Goal: Information Seeking & Learning: Learn about a topic

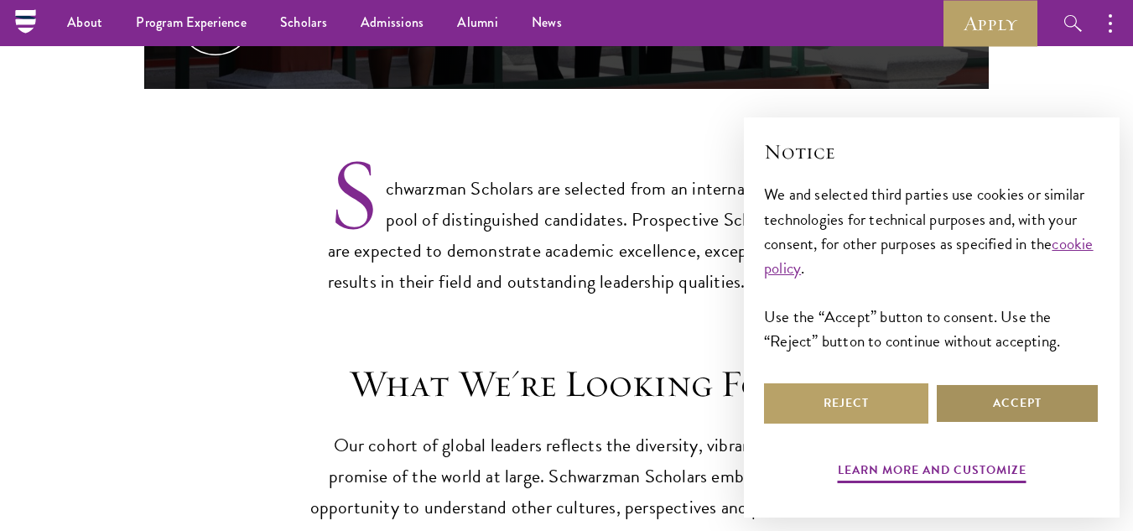
drag, startPoint x: 979, startPoint y: 398, endPoint x: 627, endPoint y: 323, distance: 360.1
click at [978, 393] on button "Accept" at bounding box center [1017, 403] width 164 height 40
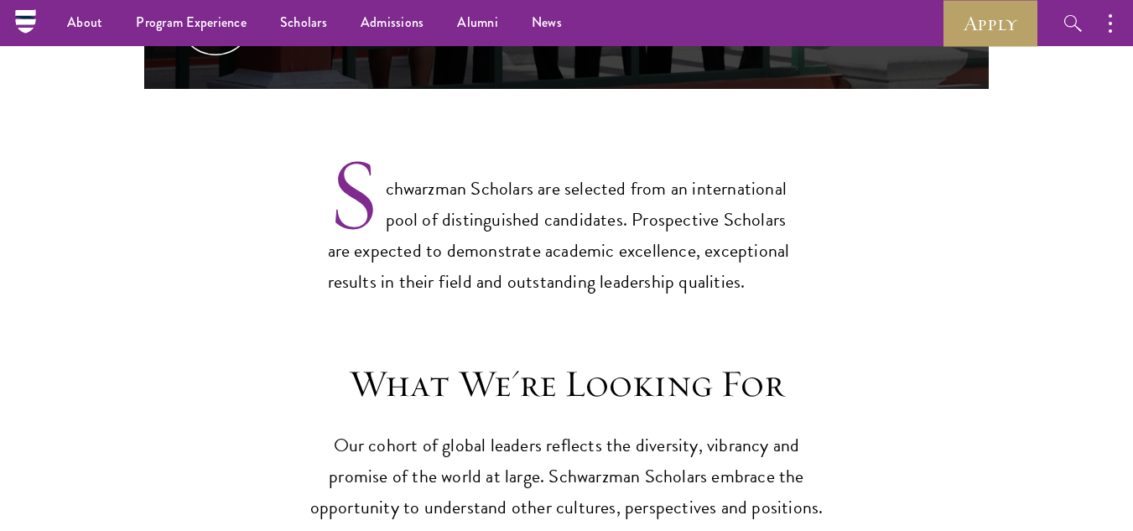
drag, startPoint x: 537, startPoint y: 294, endPoint x: 528, endPoint y: 271, distance: 24.5
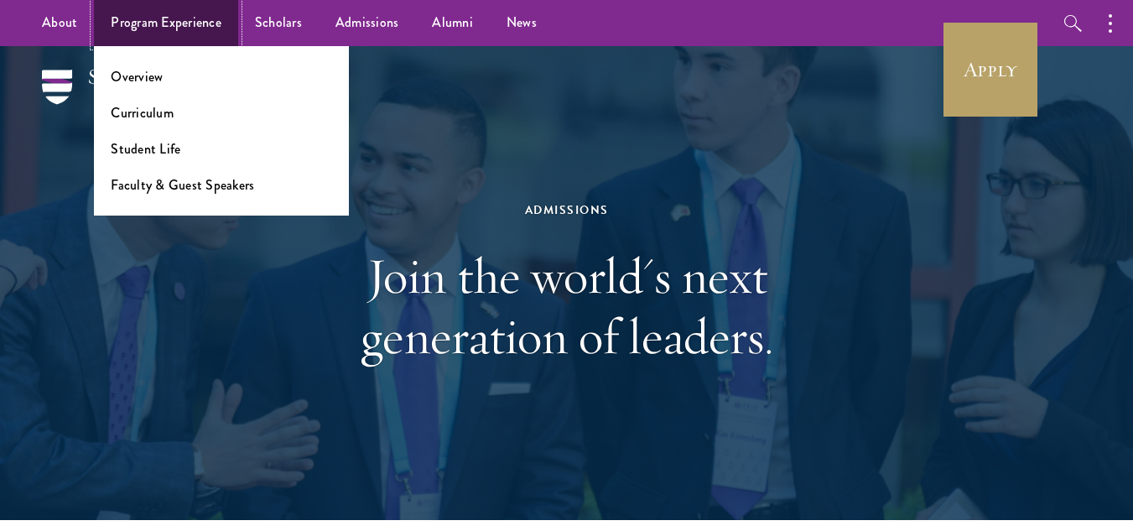
click at [180, 22] on link "Program Experience" at bounding box center [166, 23] width 144 height 46
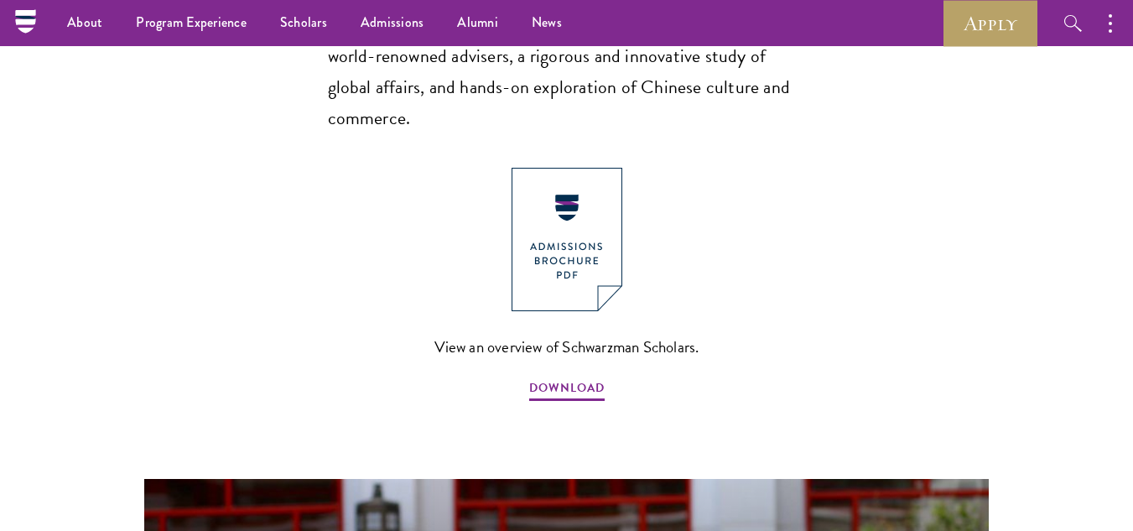
scroll to position [839, 0]
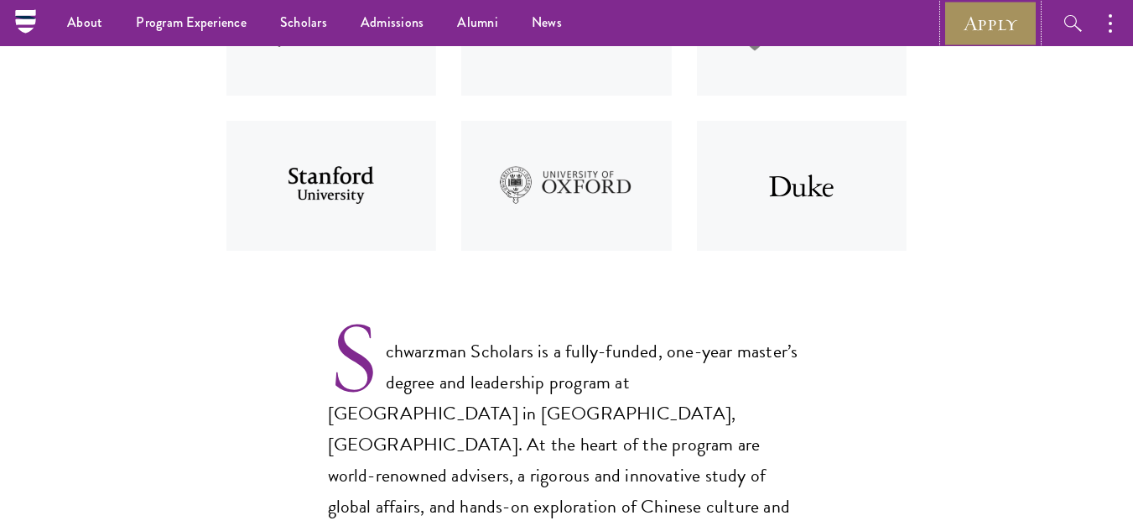
click at [965, 23] on link "Apply" at bounding box center [991, 23] width 94 height 46
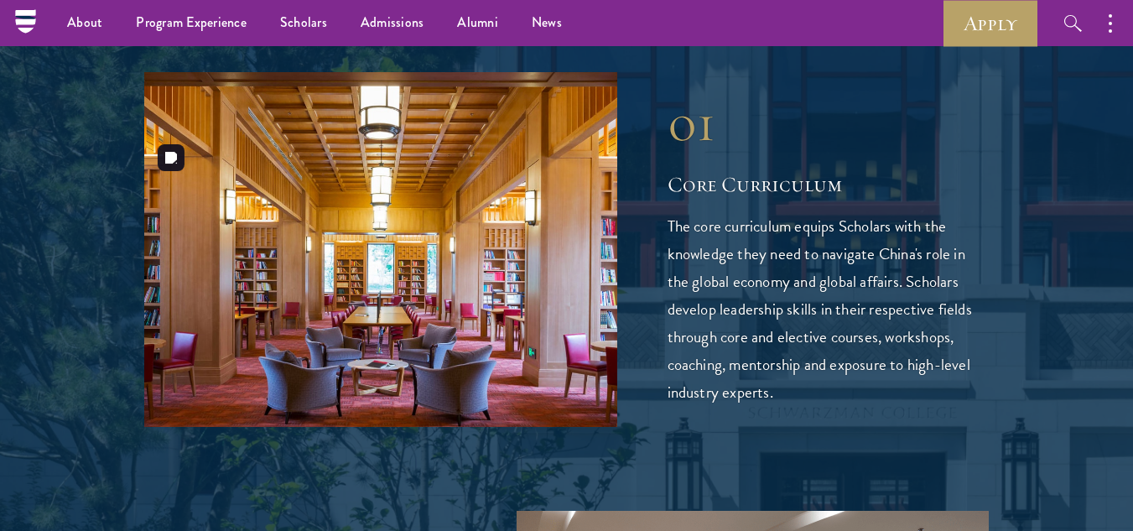
scroll to position [2097, 0]
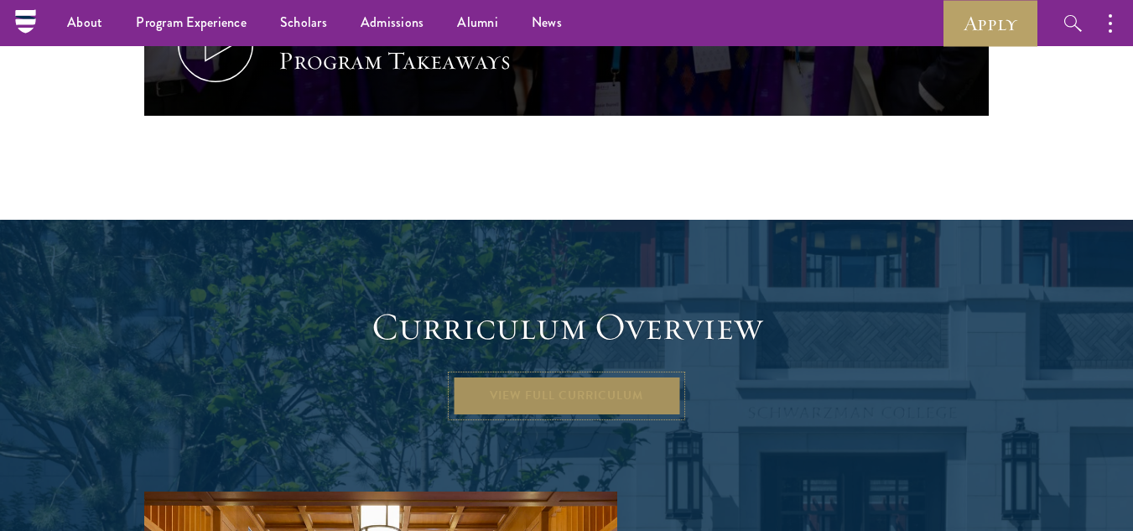
click at [586, 376] on link "View Full Curriculum" at bounding box center [566, 396] width 229 height 40
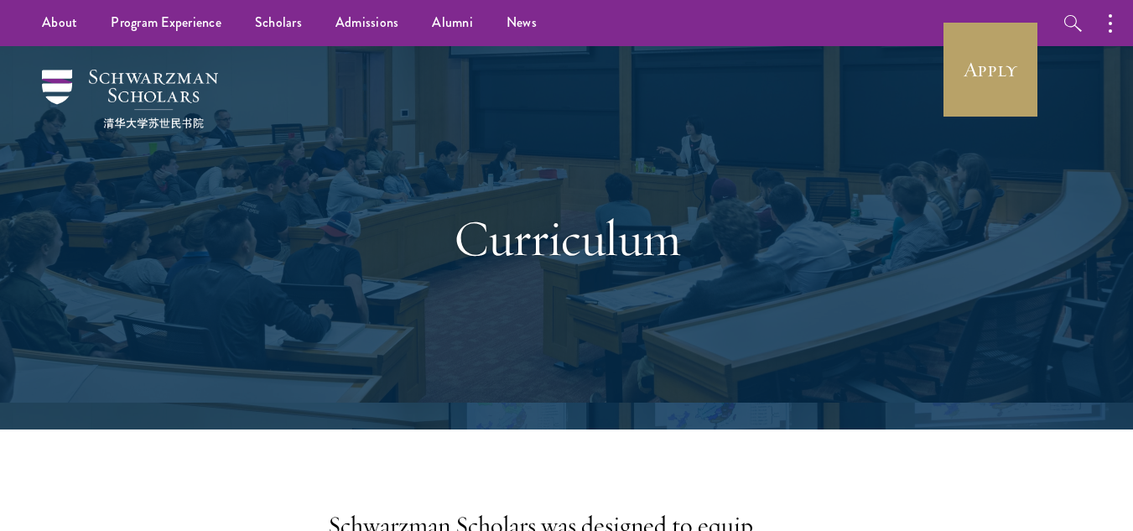
drag, startPoint x: 444, startPoint y: 225, endPoint x: 405, endPoint y: 187, distance: 54.0
click at [431, 211] on h1 "Curriculum" at bounding box center [567, 238] width 579 height 60
